Goal: Information Seeking & Learning: Learn about a topic

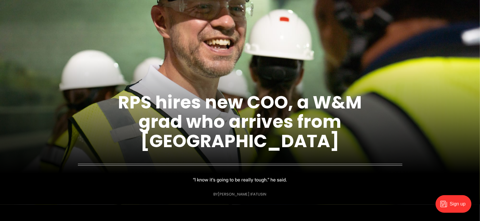
scroll to position [49, 0]
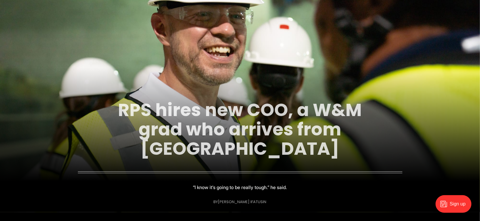
click at [181, 107] on link "RPS hires new COO, a W&M grad who arrives from [GEOGRAPHIC_DATA]" at bounding box center [240, 129] width 244 height 63
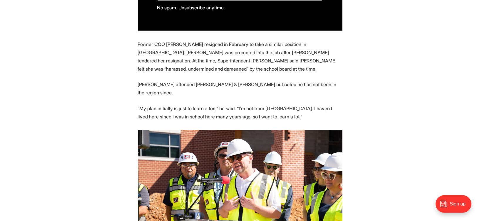
scroll to position [488, 0]
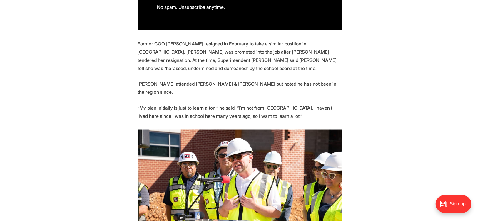
click at [115, 113] on section "Richmond Public Schools Superintendent [PERSON_NAME] has filled one of his most…" at bounding box center [240, 105] width 480 height 598
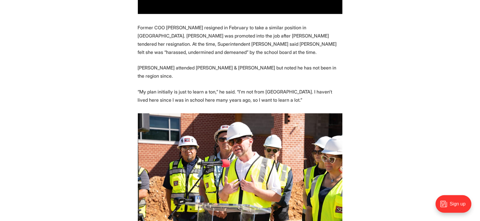
scroll to position [506, 0]
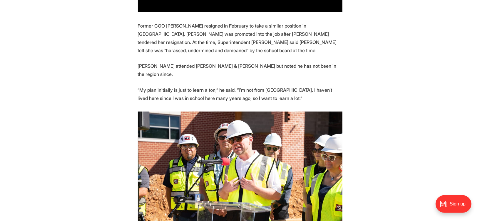
click at [115, 113] on section "Richmond Public Schools Superintendent [PERSON_NAME] has filled one of his most…" at bounding box center [240, 87] width 480 height 598
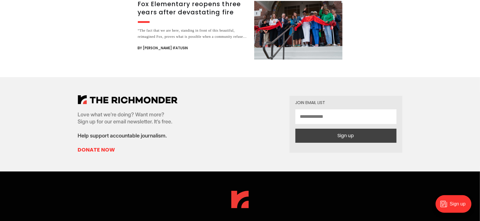
scroll to position [0, 0]
